Goal: Task Accomplishment & Management: Complete application form

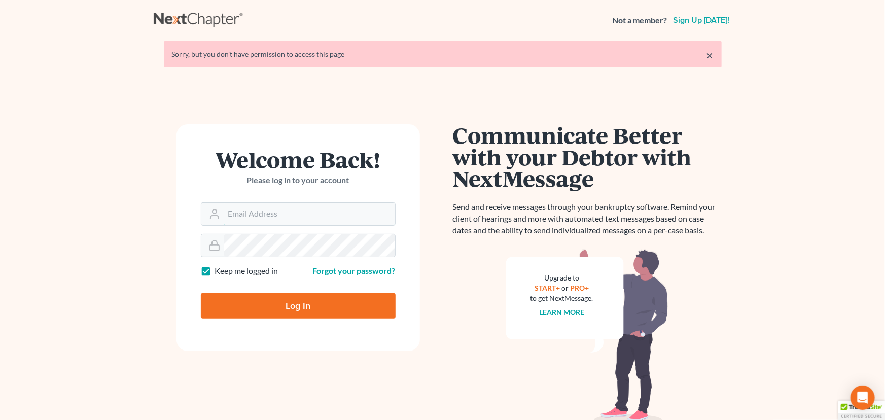
type input "[PERSON_NAME][EMAIL_ADDRESS][DOMAIN_NAME]"
click at [273, 302] on input "Log In" at bounding box center [298, 305] width 195 height 25
type input "Thinking..."
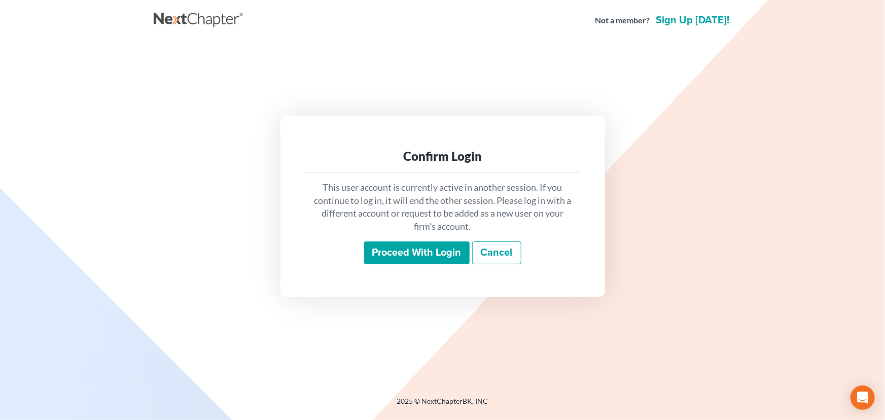
click at [402, 251] on input "Proceed with login" at bounding box center [416, 252] width 105 height 23
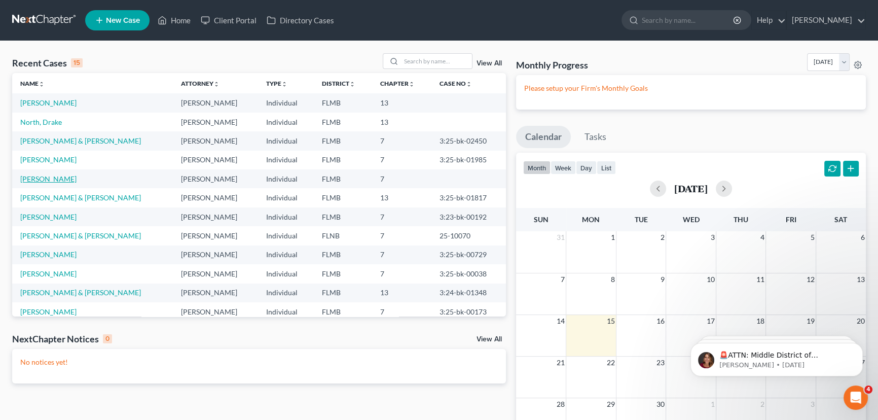
click at [55, 178] on link "[PERSON_NAME]" at bounding box center [48, 178] width 56 height 9
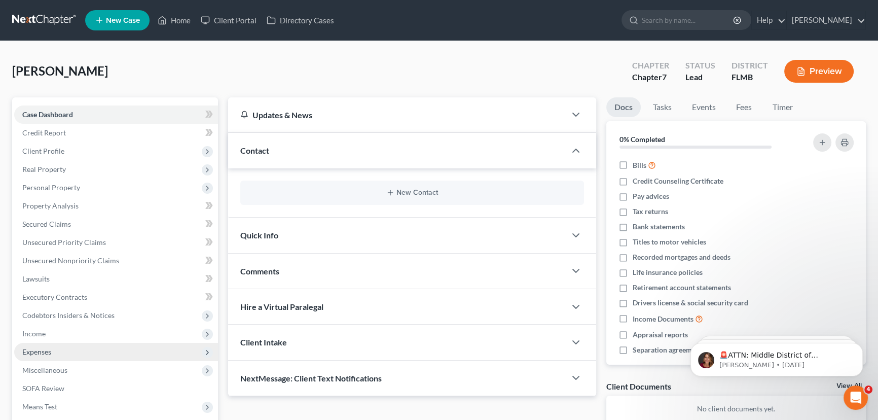
click at [55, 350] on span "Expenses" at bounding box center [116, 352] width 204 height 18
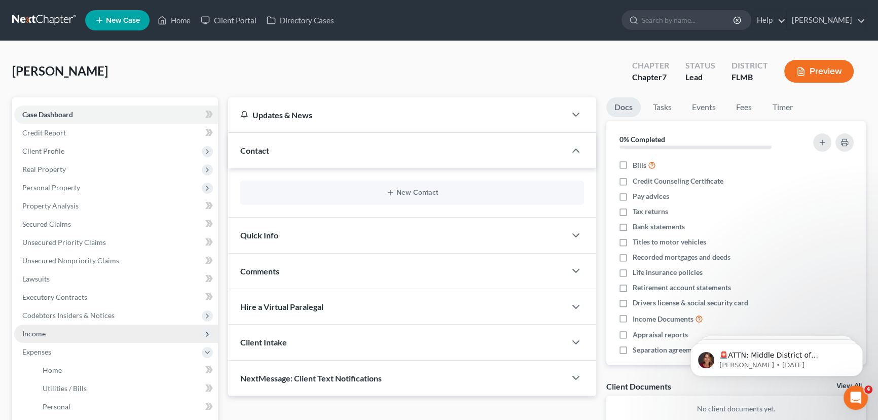
click at [40, 336] on span "Income" at bounding box center [33, 333] width 23 height 9
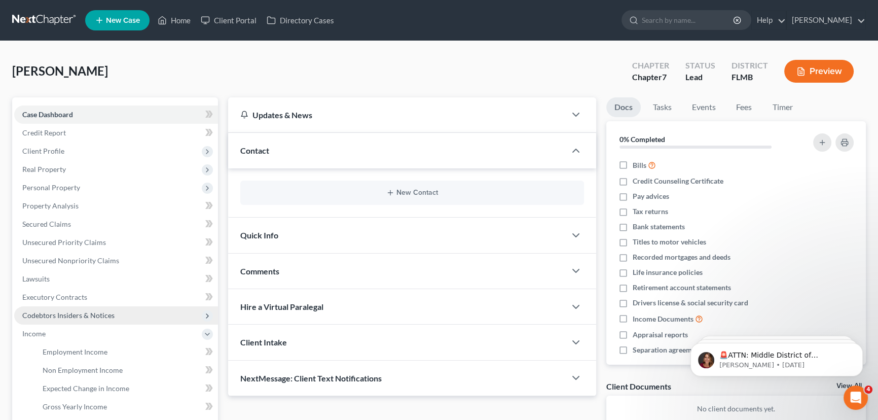
scroll to position [123, 0]
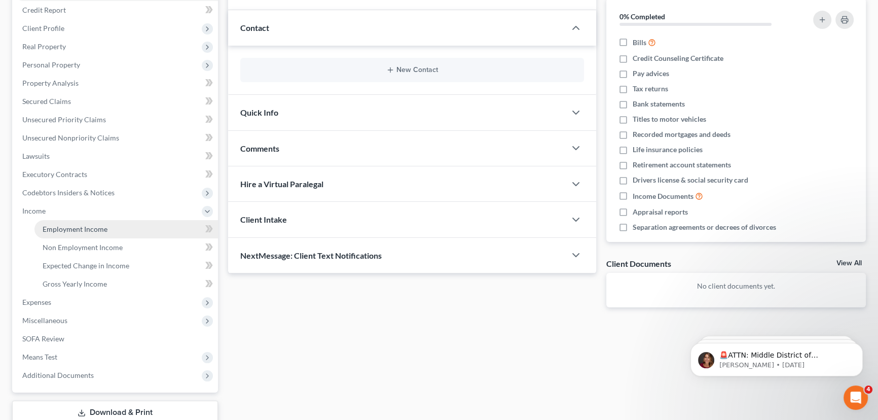
click at [84, 231] on span "Employment Income" at bounding box center [75, 229] width 65 height 9
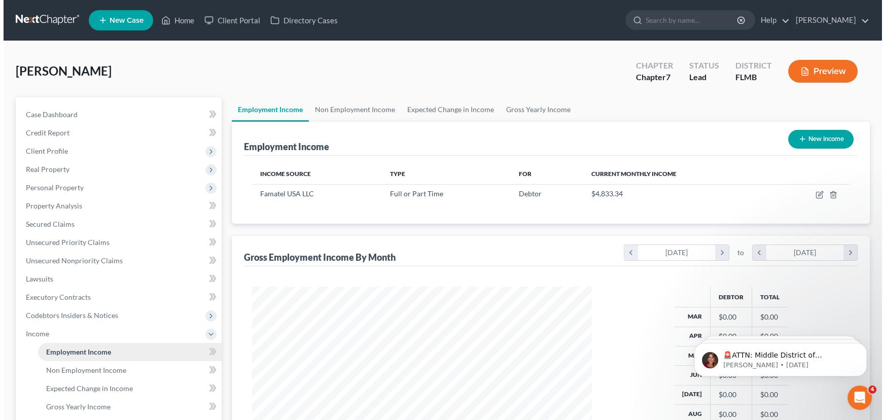
scroll to position [181, 360]
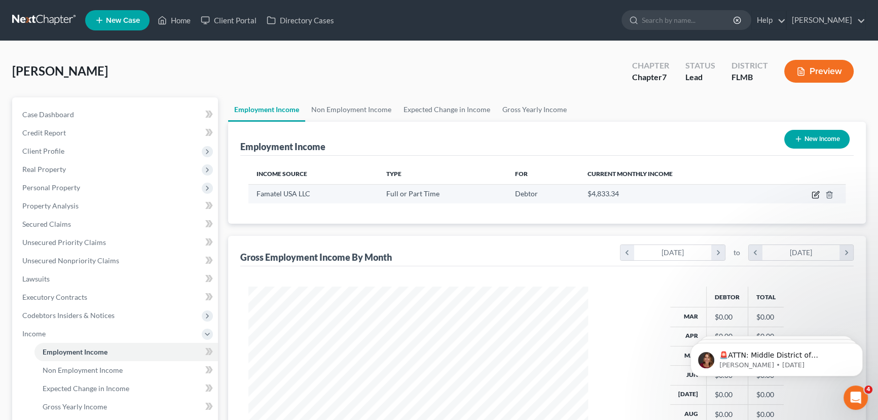
click at [818, 195] on icon "button" at bounding box center [815, 195] width 6 height 6
select select "0"
select select "9"
select select "1"
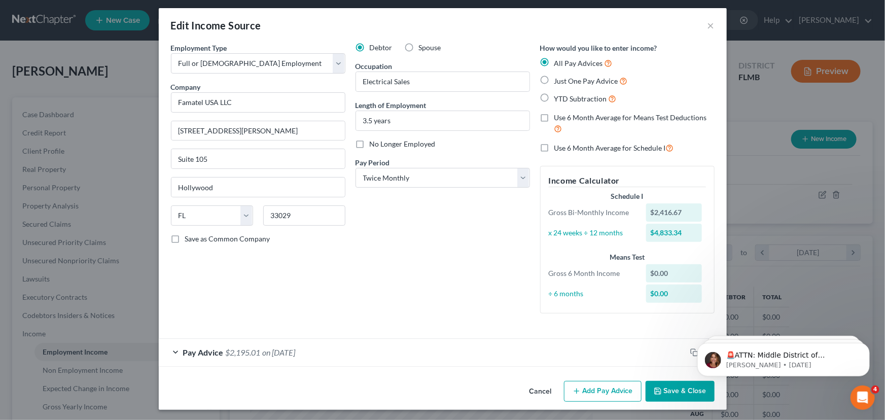
scroll to position [5, 0]
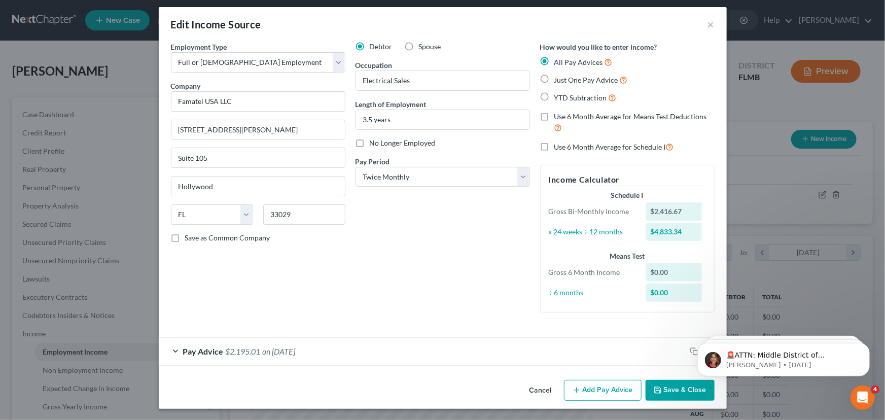
click at [172, 350] on div "Pay Advice $2,195.01 on [DATE]" at bounding box center [422, 351] width 527 height 27
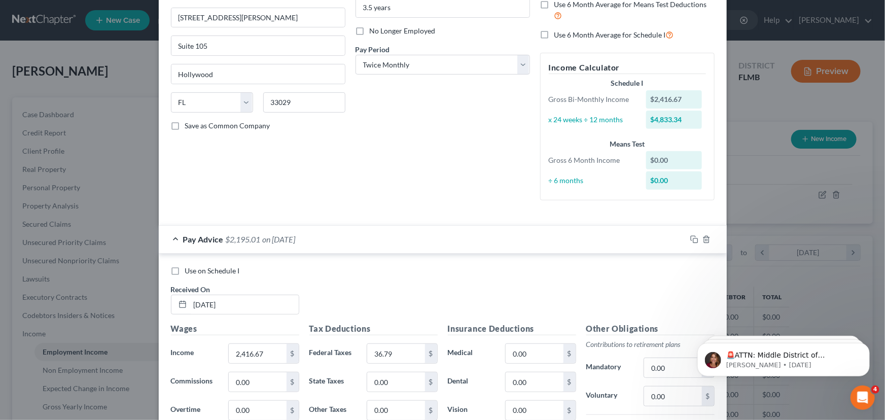
scroll to position [128, 0]
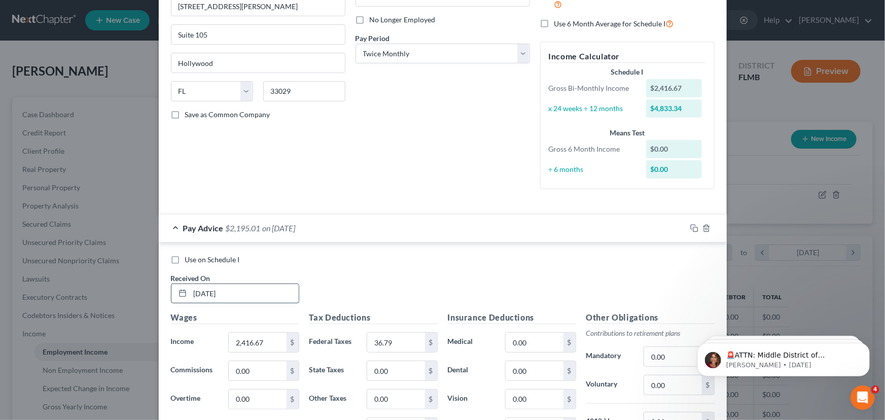
click at [248, 296] on input "[DATE]" at bounding box center [244, 293] width 108 height 19
drag, startPoint x: 248, startPoint y: 296, endPoint x: 189, endPoint y: 296, distance: 58.8
click at [190, 296] on input "[DATE]" at bounding box center [244, 293] width 108 height 19
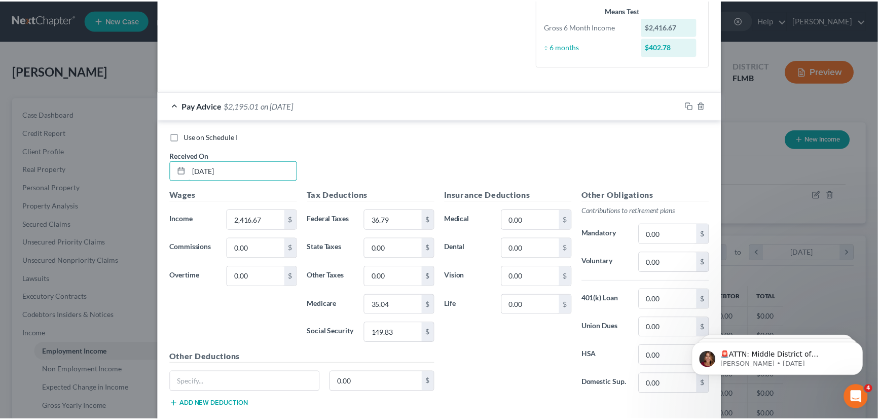
scroll to position [309, 0]
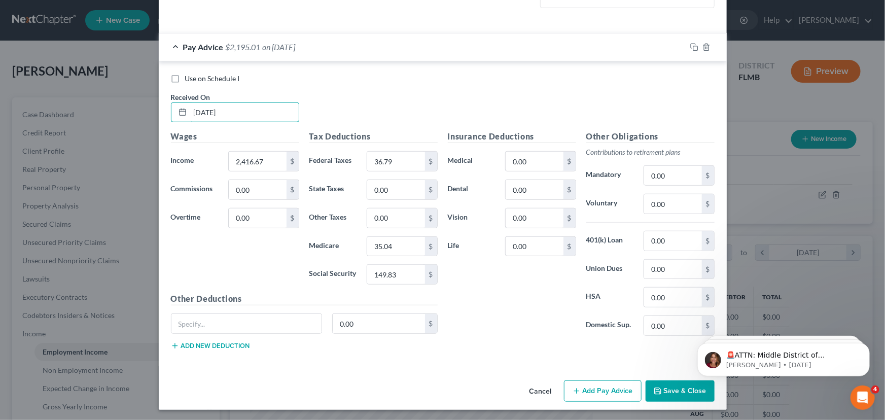
type input "[DATE]"
click at [672, 387] on button "Save & Close" at bounding box center [679, 390] width 69 height 21
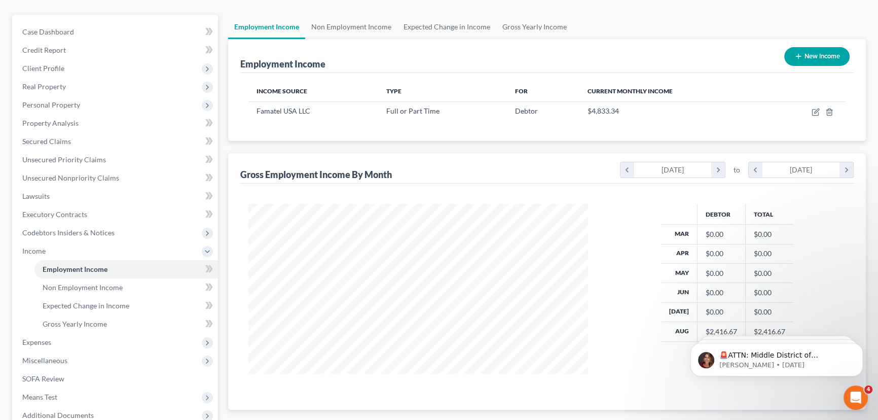
scroll to position [184, 0]
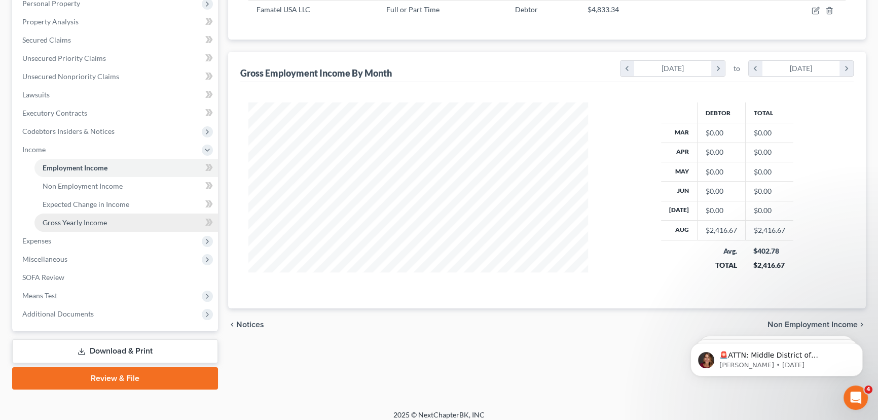
click at [73, 218] on span "Gross Yearly Income" at bounding box center [75, 222] width 64 height 9
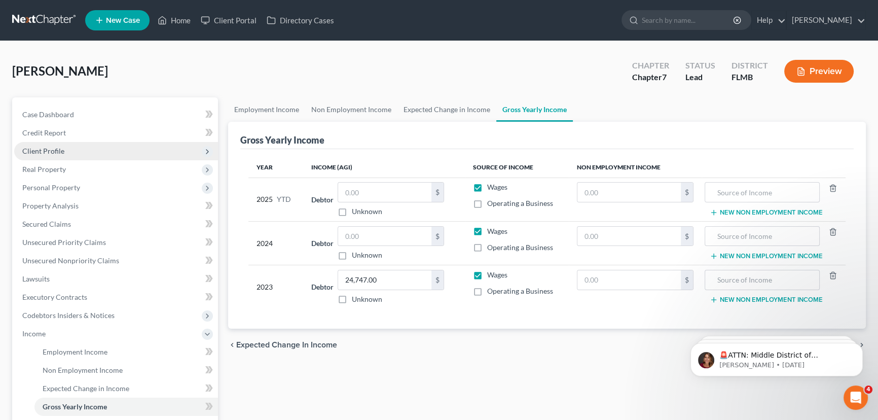
click at [66, 155] on span "Client Profile" at bounding box center [116, 151] width 204 height 18
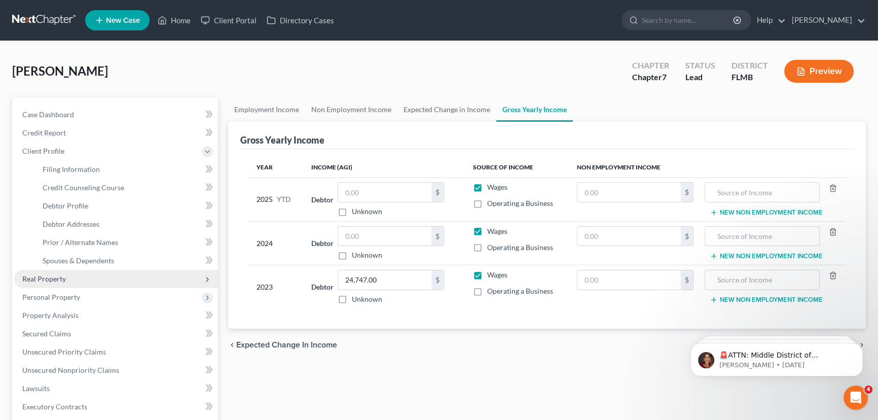
click at [50, 283] on span "Real Property" at bounding box center [116, 279] width 204 height 18
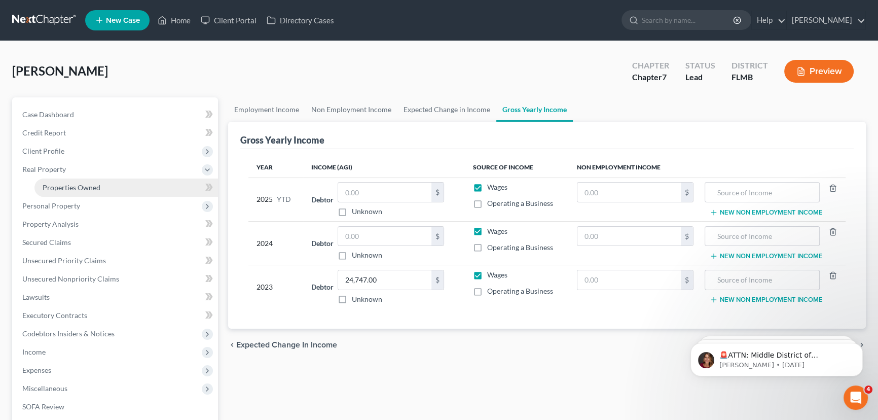
click at [66, 190] on span "Properties Owned" at bounding box center [72, 187] width 58 height 9
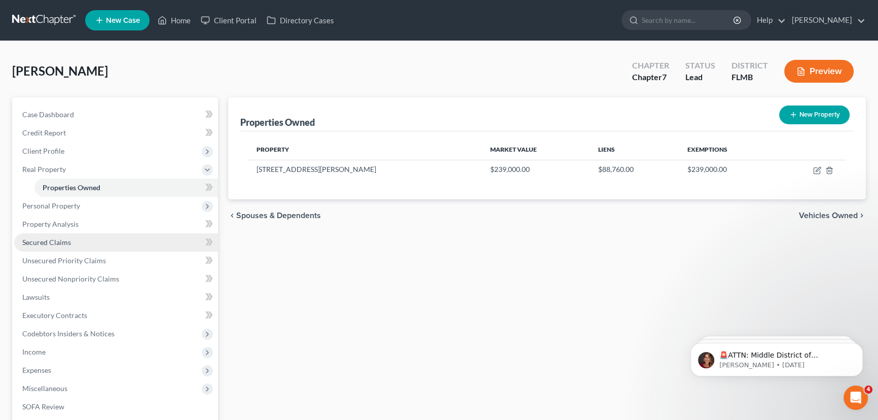
click at [60, 240] on span "Secured Claims" at bounding box center [46, 242] width 49 height 9
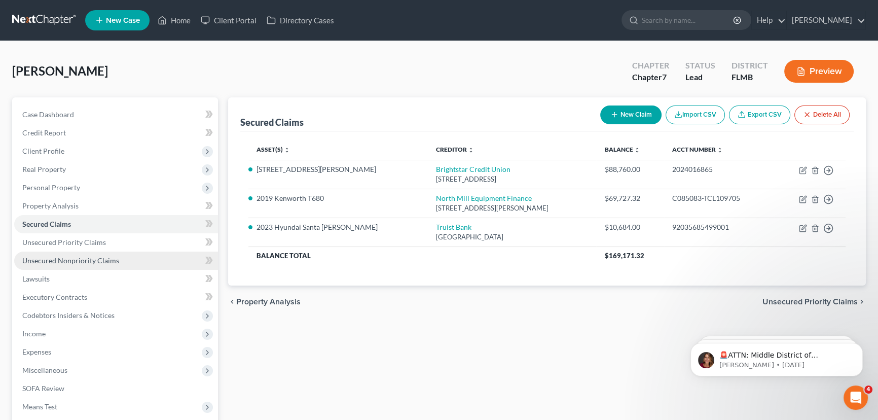
click at [63, 256] on span "Unsecured Nonpriority Claims" at bounding box center [70, 260] width 97 height 9
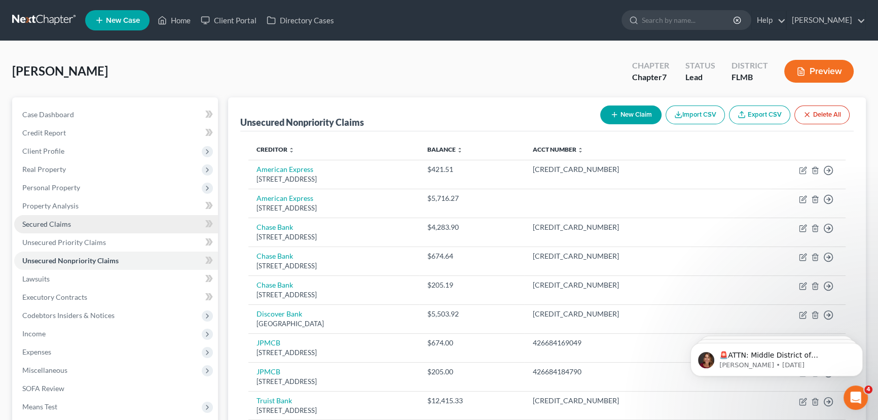
click at [121, 226] on link "Secured Claims" at bounding box center [116, 224] width 204 height 18
